Goal: Transaction & Acquisition: Book appointment/travel/reservation

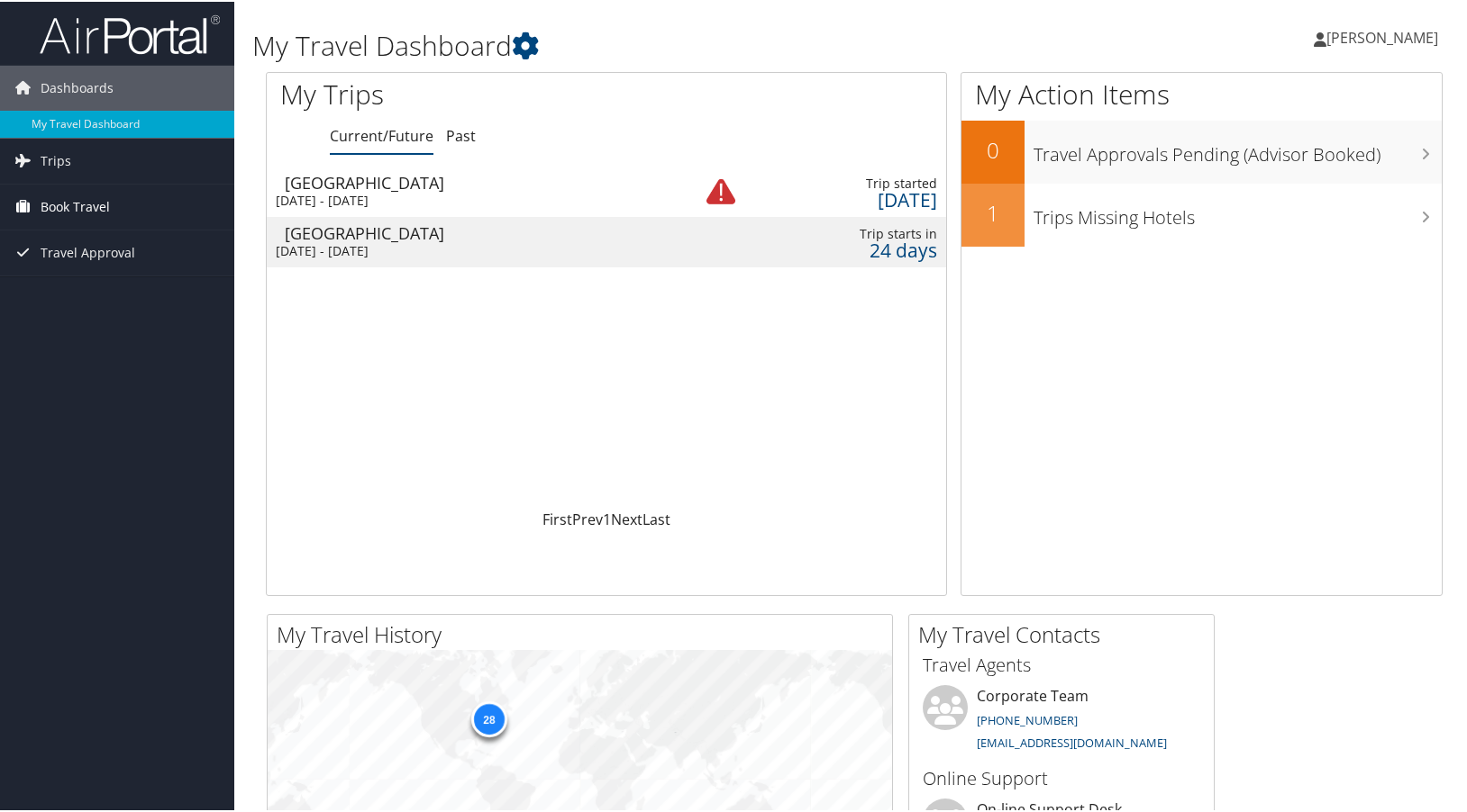
click at [101, 207] on span "Book Travel" at bounding box center [75, 205] width 69 height 45
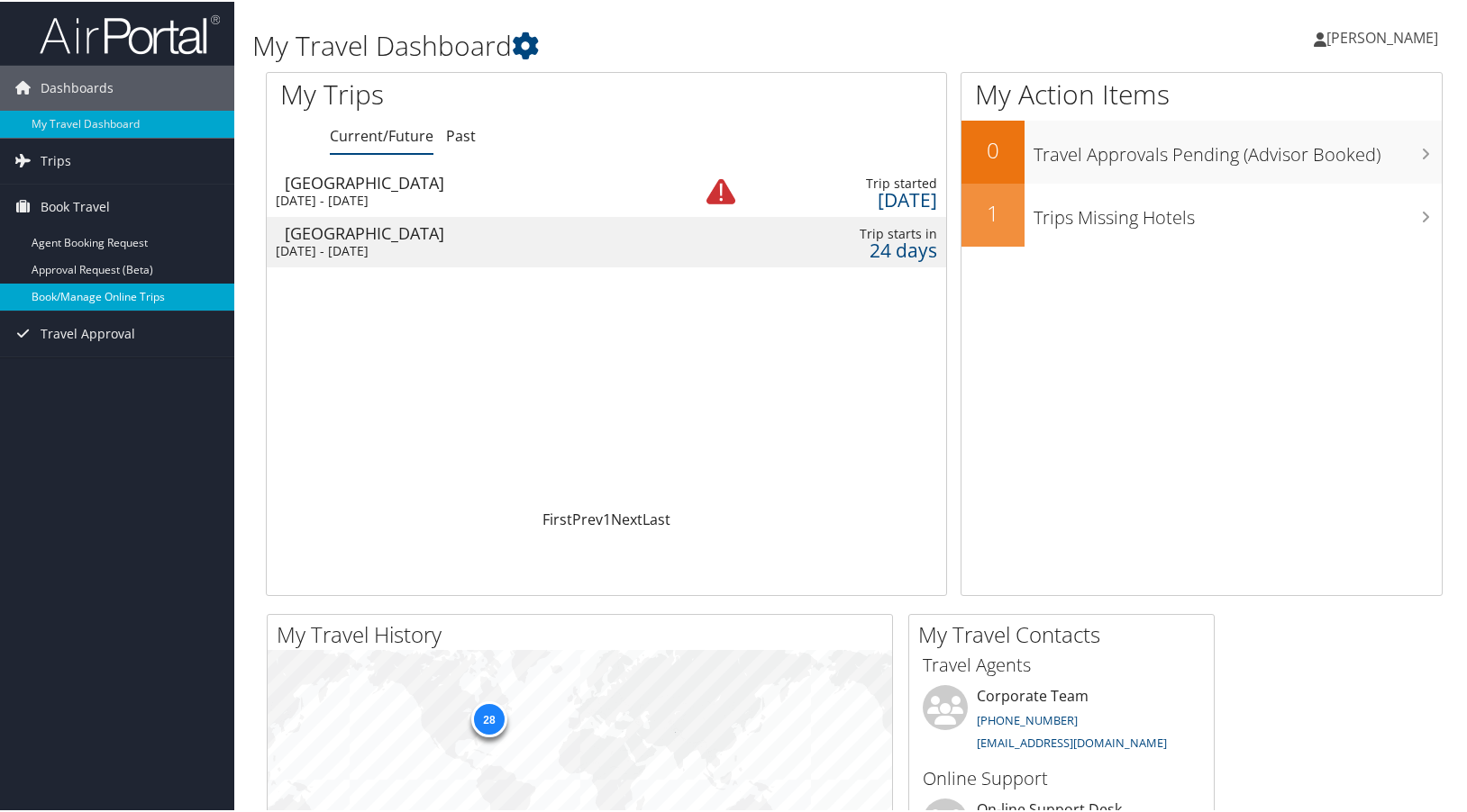
click at [166, 285] on link "Book/Manage Online Trips" at bounding box center [117, 294] width 234 height 27
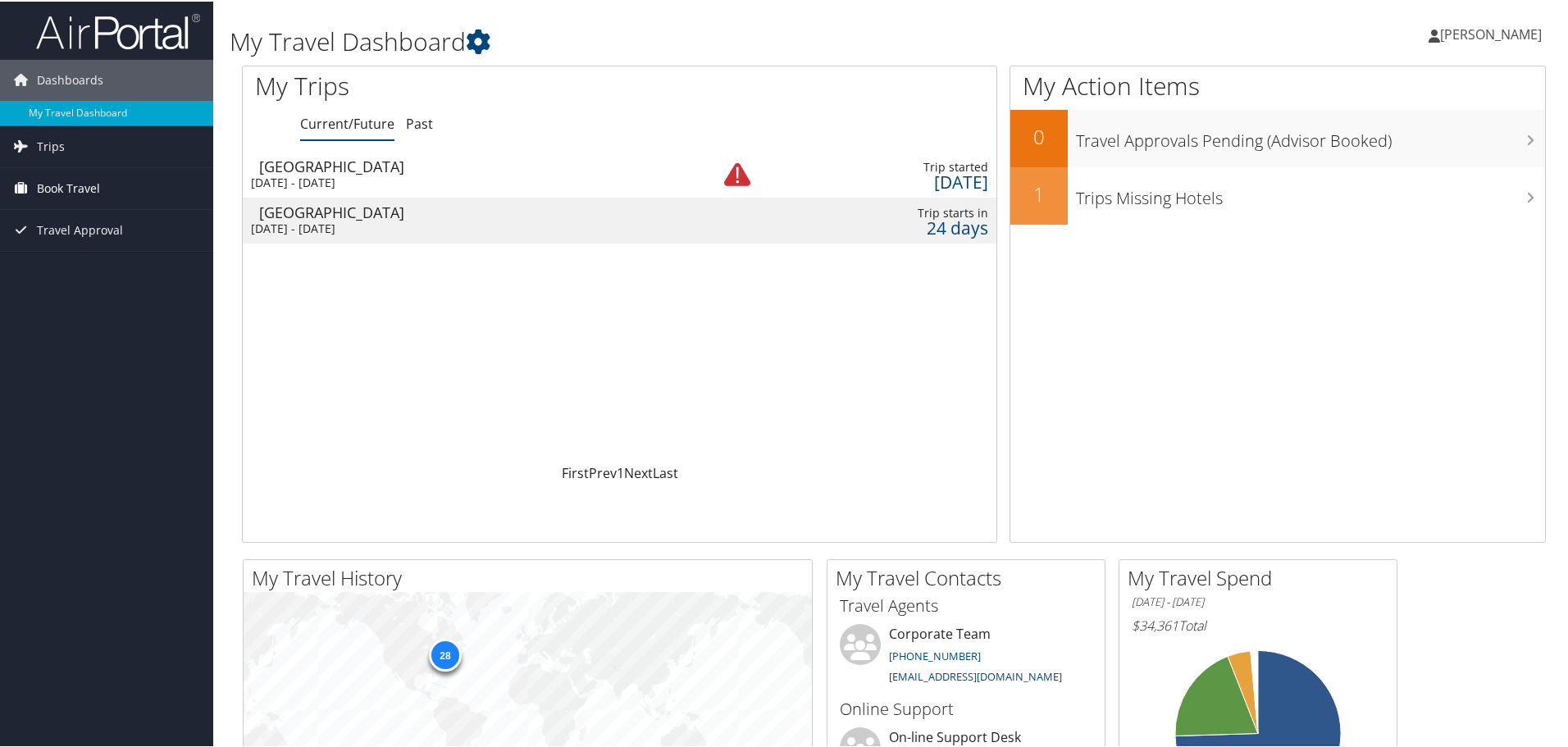
click at [59, 191] on span "Book Travel" at bounding box center [68, 186] width 63 height 41
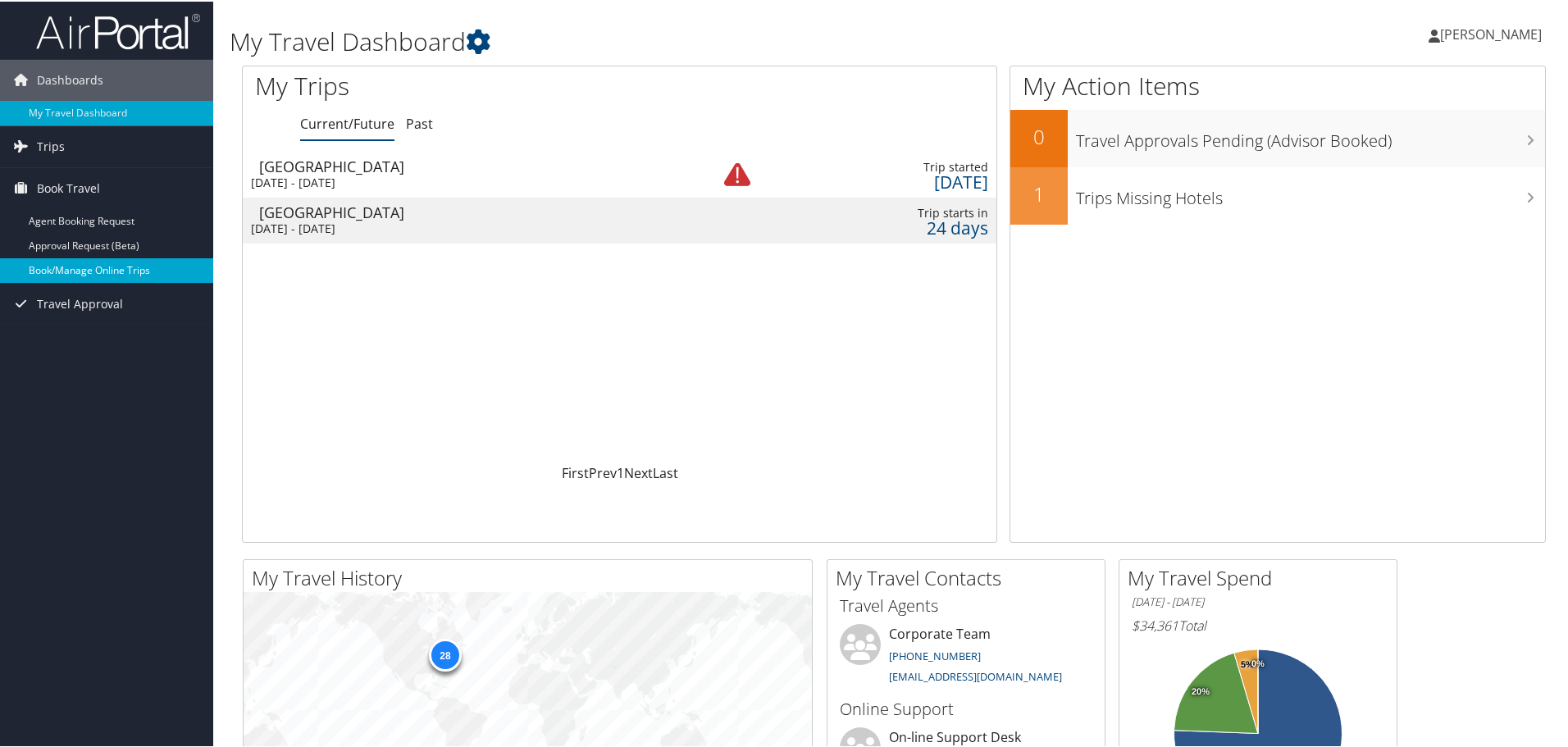
click at [82, 269] on link "Book/Manage Online Trips" at bounding box center [106, 268] width 213 height 24
